Goal: Task Accomplishment & Management: Use online tool/utility

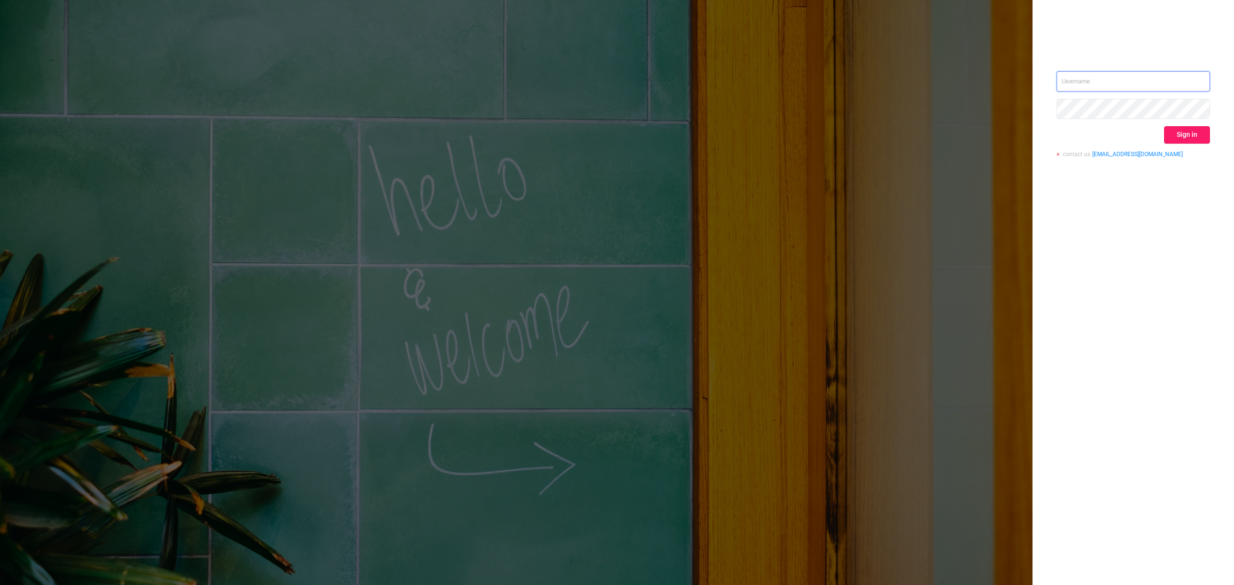
type input "[EMAIL_ADDRESS][DOMAIN_NAME]"
click at [1187, 130] on button "Sign in" at bounding box center [1187, 134] width 46 height 17
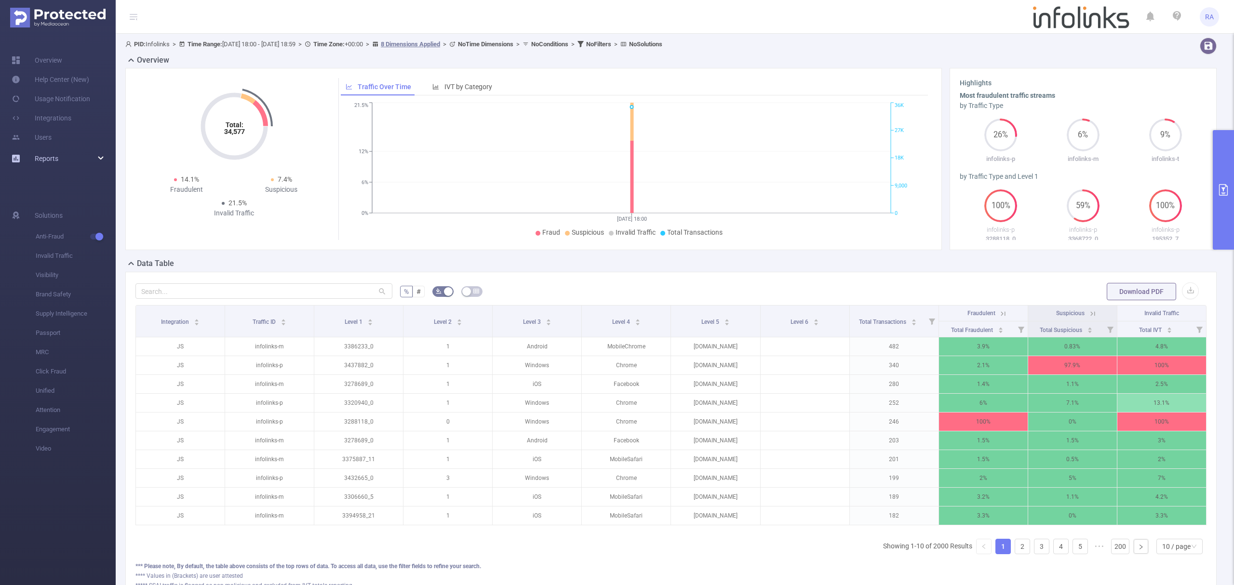
drag, startPoint x: 56, startPoint y: 156, endPoint x: 63, endPoint y: 159, distance: 7.3
click at [56, 156] on span "Reports" at bounding box center [47, 159] width 24 height 8
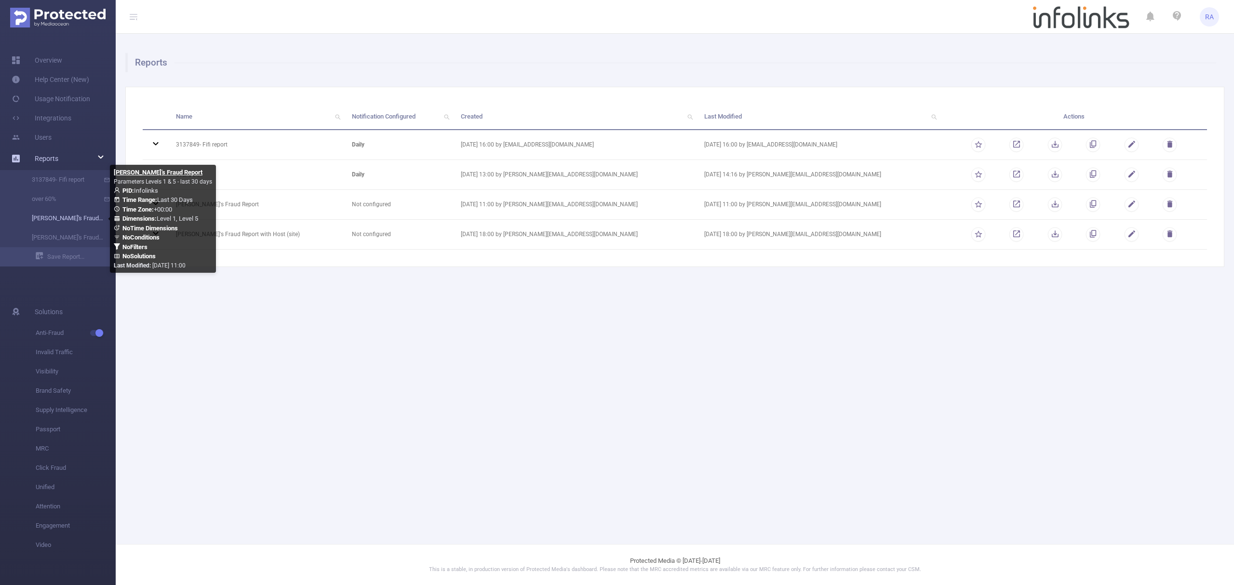
click at [70, 215] on link "[PERSON_NAME]'s Fraud Report" at bounding box center [61, 218] width 85 height 19
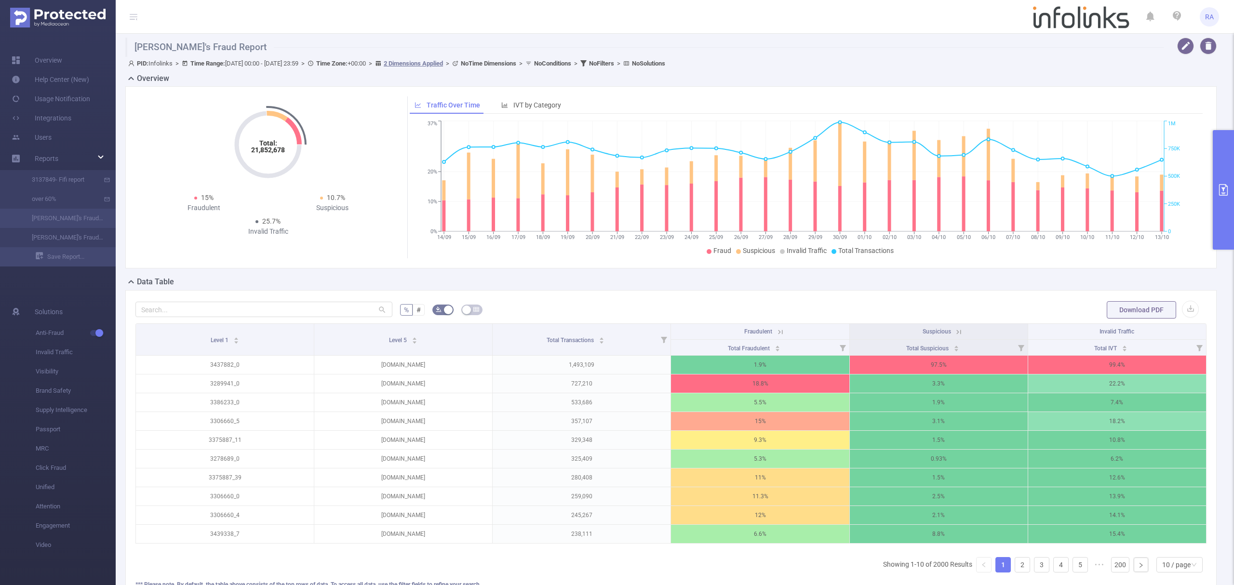
click at [1233, 190] on button "primary" at bounding box center [1223, 190] width 21 height 120
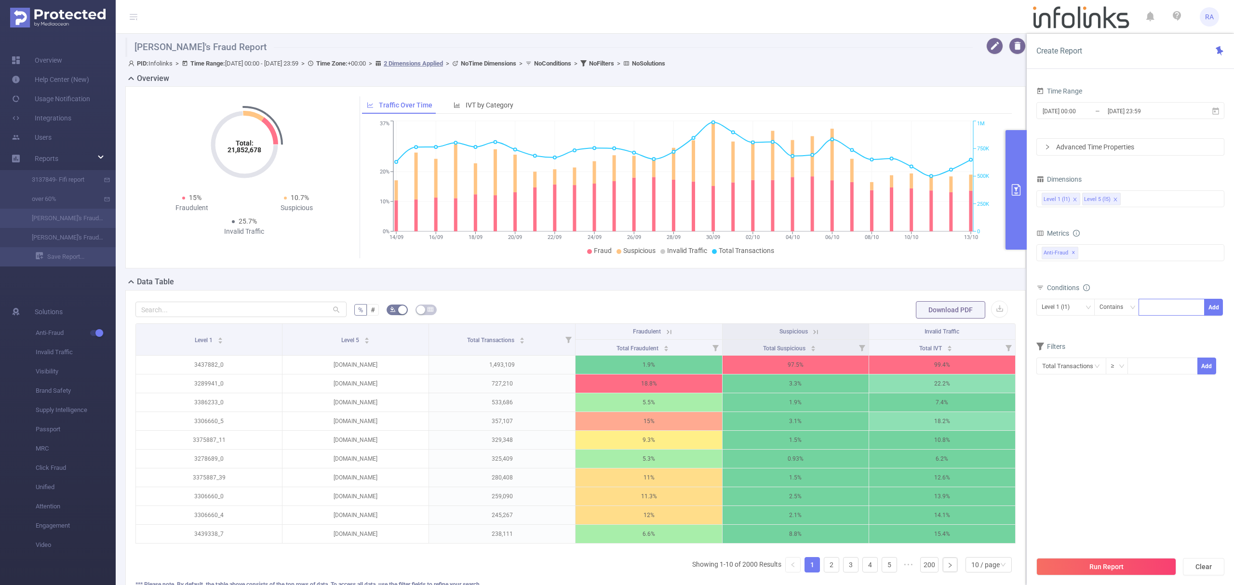
click at [1179, 306] on div at bounding box center [1171, 307] width 55 height 16
paste input "3440611"
type input "3440611"
click at [1221, 309] on button "Add" at bounding box center [1213, 307] width 19 height 17
click at [1072, 564] on button "Run Report" at bounding box center [1106, 566] width 140 height 17
